Goal: Book appointment/travel/reservation

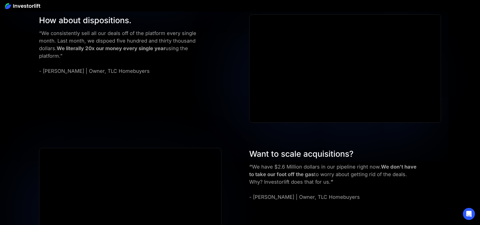
scroll to position [2014, 0]
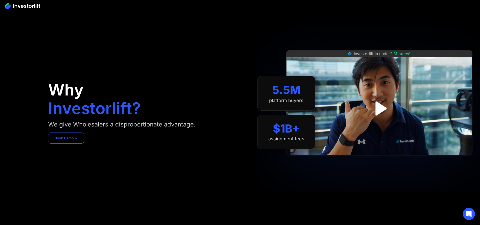
click at [84, 144] on link "Book Demo ➢" at bounding box center [66, 137] width 36 height 11
